Goal: Task Accomplishment & Management: Manage account settings

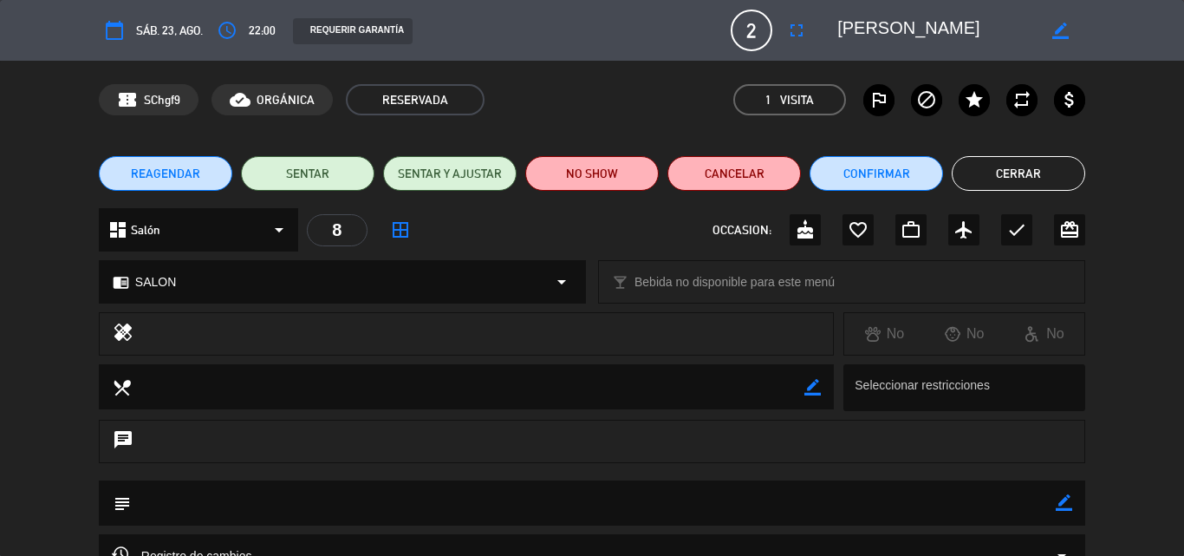
click at [172, 34] on span "sáb. 23, ago." at bounding box center [169, 31] width 67 height 20
click at [1023, 176] on button "Cerrar" at bounding box center [1018, 173] width 133 height 35
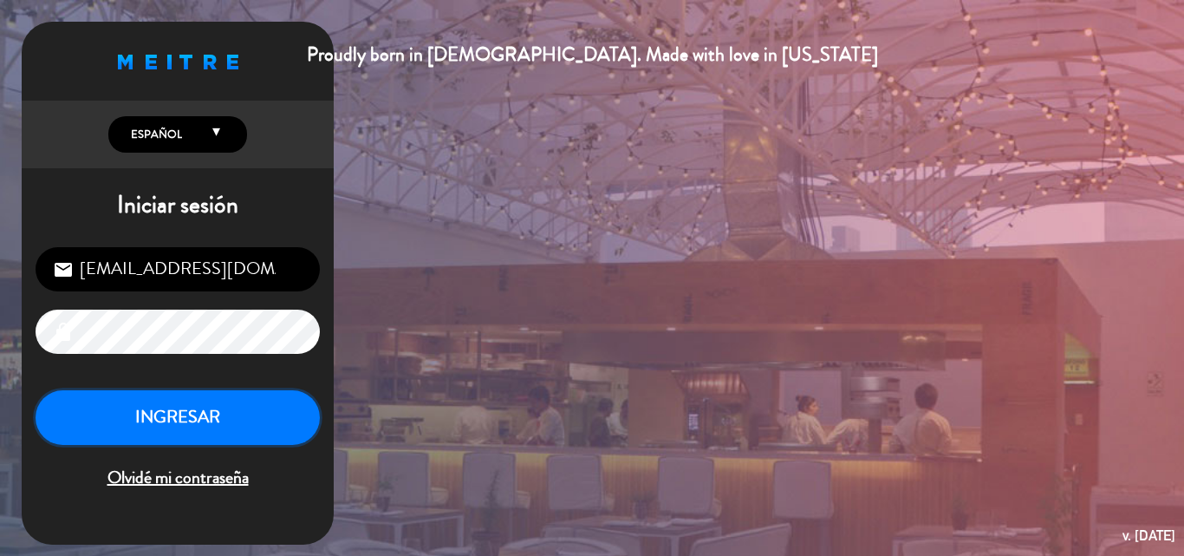
click at [230, 418] on button "INGRESAR" at bounding box center [178, 417] width 284 height 55
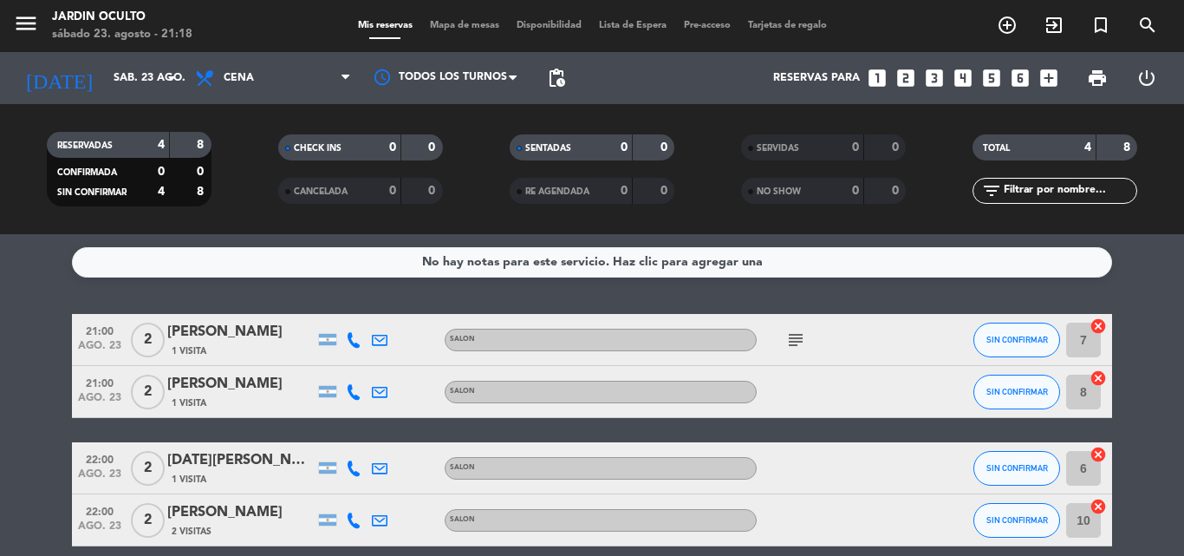
click at [239, 381] on div "[PERSON_NAME]" at bounding box center [240, 384] width 147 height 23
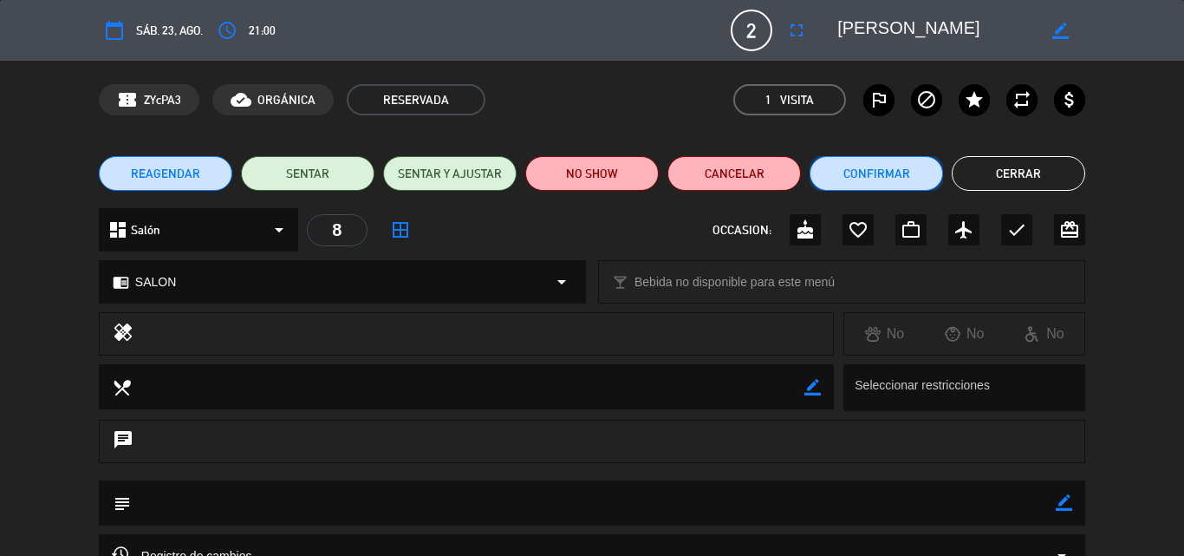
click at [873, 188] on button "Confirmar" at bounding box center [876, 173] width 133 height 35
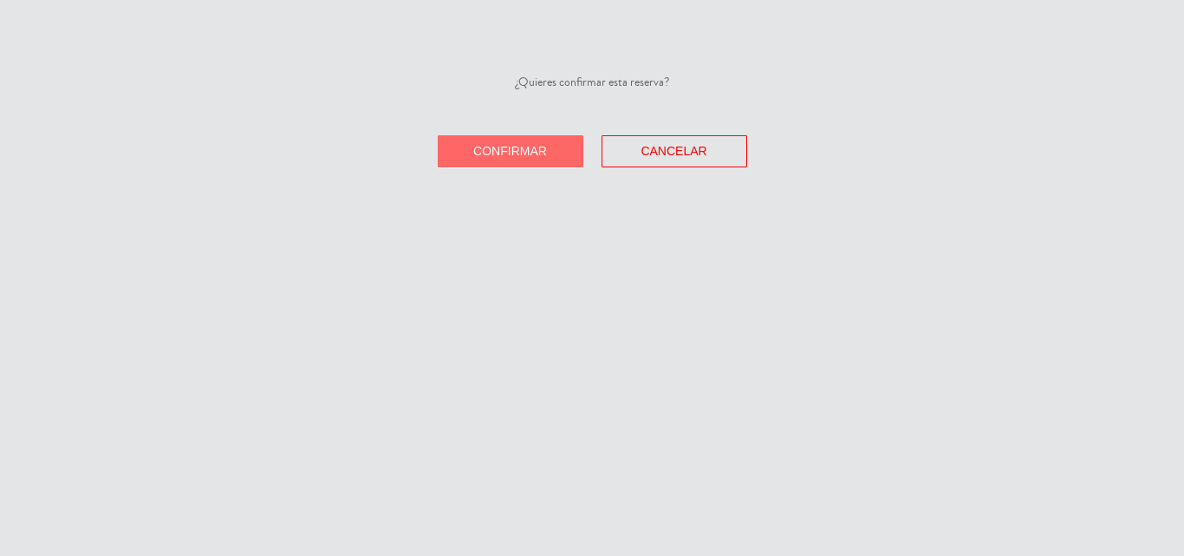
click at [537, 154] on span "Confirmar" at bounding box center [510, 151] width 74 height 14
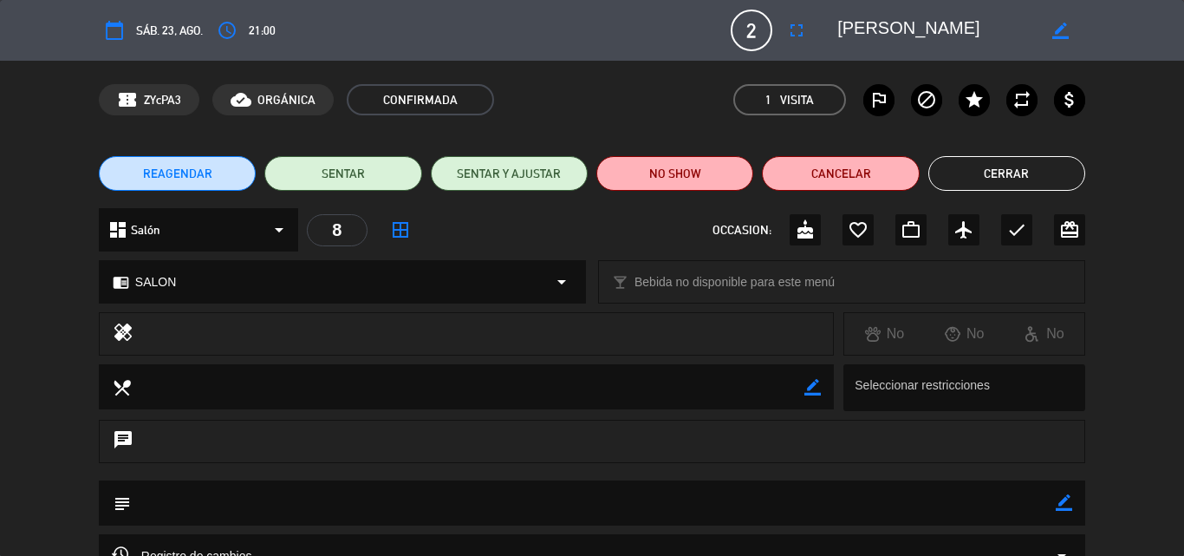
type input "[EMAIL_ADDRESS][DOMAIN_NAME]"
click at [741, 27] on span "2" at bounding box center [752, 31] width 42 height 42
click at [902, 23] on textarea at bounding box center [936, 30] width 199 height 31
click at [980, 168] on button "Cerrar" at bounding box center [1006, 173] width 157 height 35
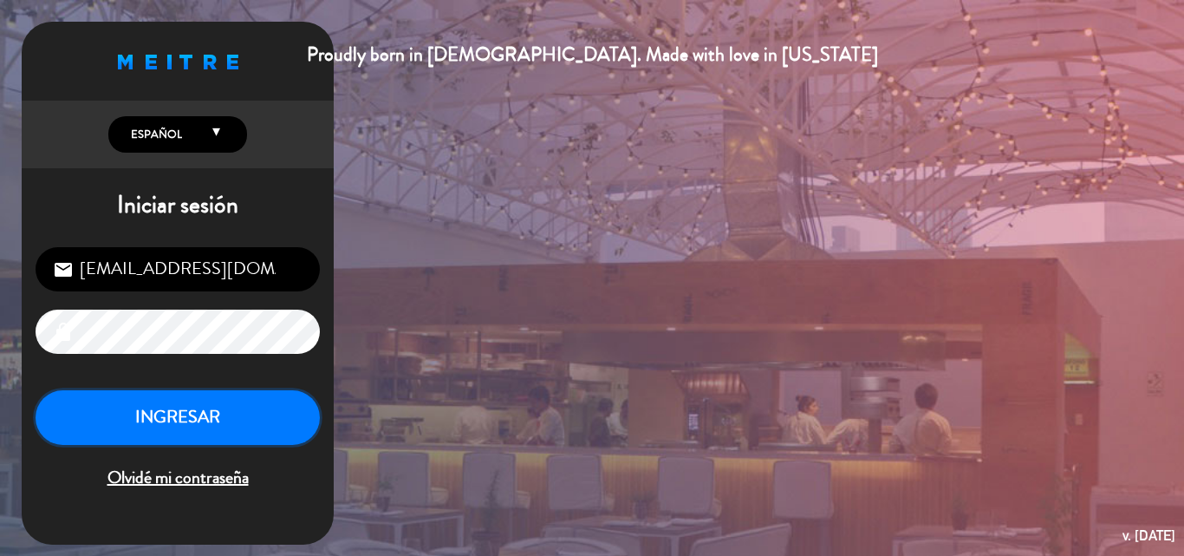
click at [196, 422] on button "INGRESAR" at bounding box center [178, 417] width 284 height 55
